Goal: Navigation & Orientation: Go to known website

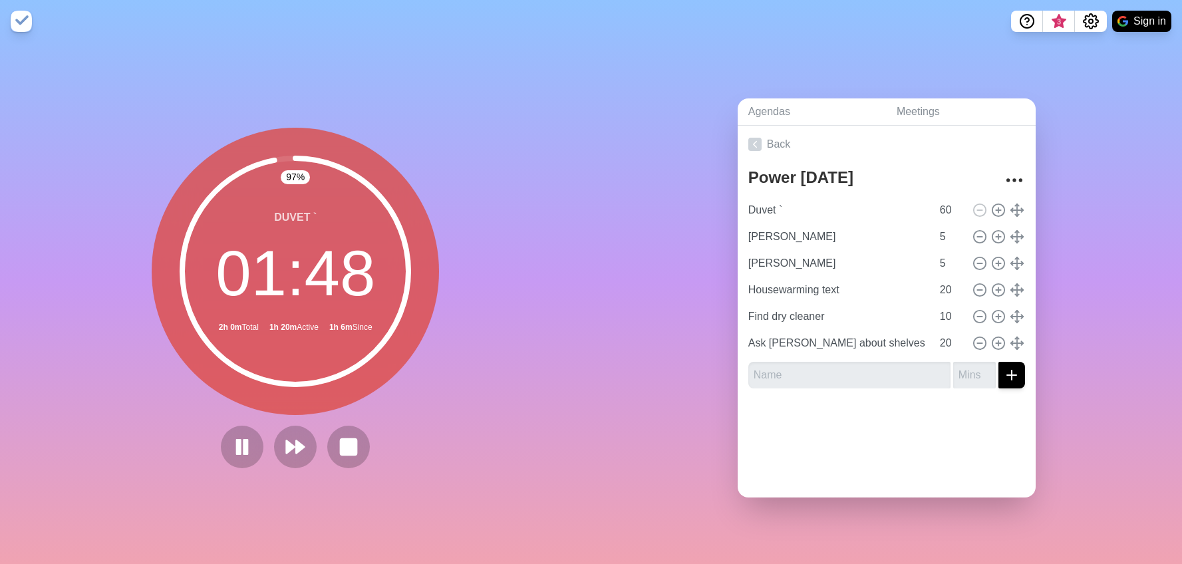
click at [332, 277] on circle at bounding box center [295, 271] width 226 height 226
click at [301, 184] on circle at bounding box center [295, 271] width 226 height 226
click at [284, 216] on circle at bounding box center [295, 271] width 226 height 226
click at [18, 18] on img at bounding box center [21, 21] width 21 height 21
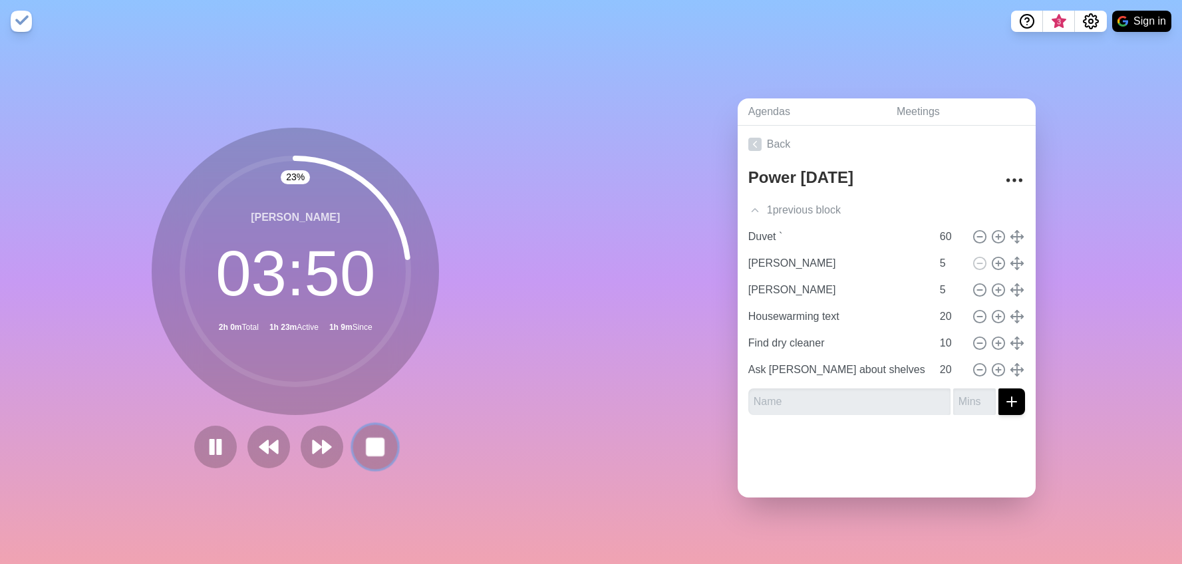
click at [377, 458] on icon at bounding box center [375, 447] width 23 height 23
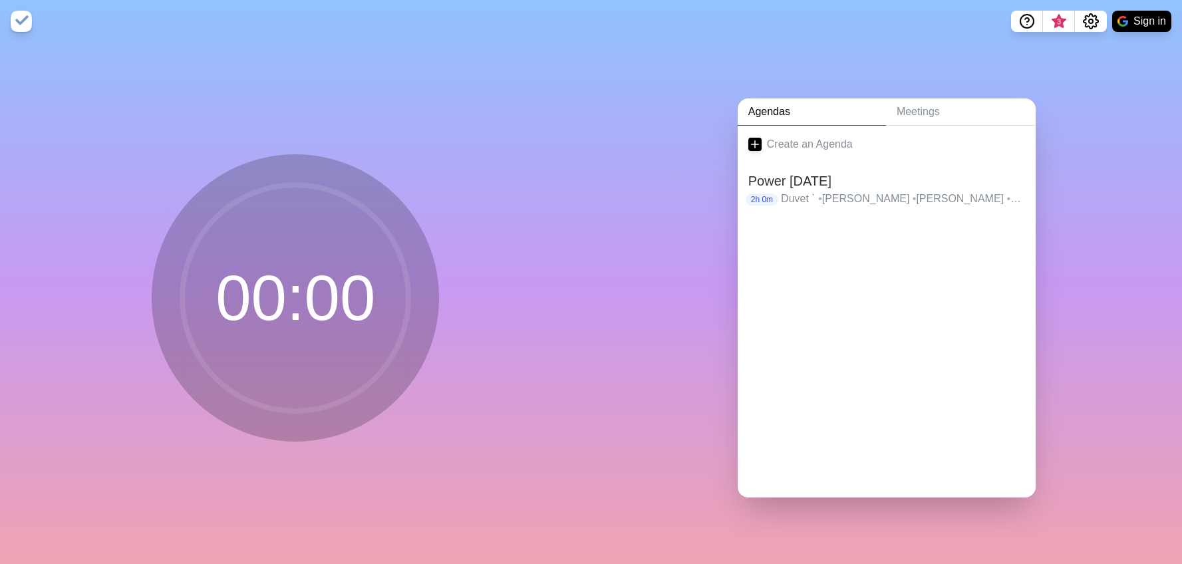
click at [22, 23] on img at bounding box center [21, 21] width 21 height 21
